Goal: Transaction & Acquisition: Purchase product/service

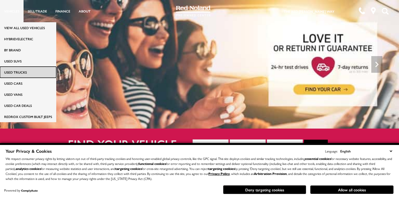
click at [16, 70] on link "Used Trucks" at bounding box center [28, 72] width 56 height 11
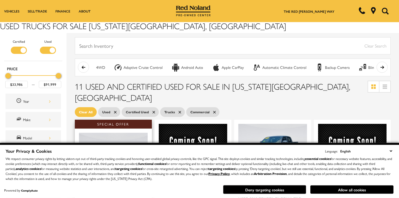
scroll to position [42, 0]
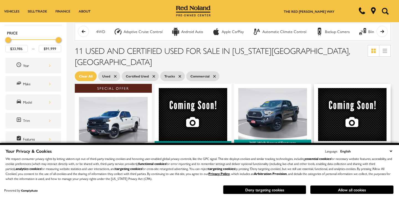
click at [335, 190] on button "Allow all cookies" at bounding box center [351, 189] width 83 height 8
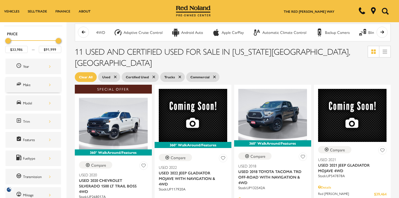
click at [37, 86] on div "Make" at bounding box center [37, 84] width 28 height 6
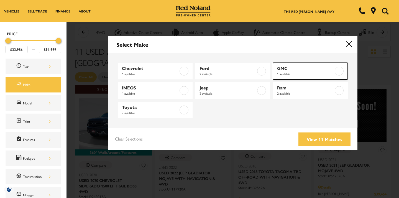
click at [280, 72] on span "1 available" at bounding box center [305, 74] width 57 height 6
type input "$60,994"
checkbox input "true"
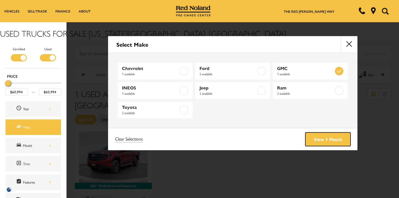
click at [332, 141] on link "View 1 Match" at bounding box center [327, 139] width 45 height 14
